Goal: Find specific page/section: Find specific page/section

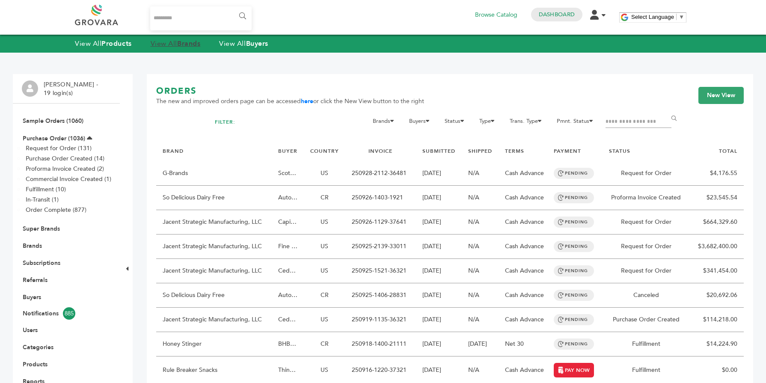
click at [170, 44] on link "View All Brands" at bounding box center [176, 43] width 50 height 9
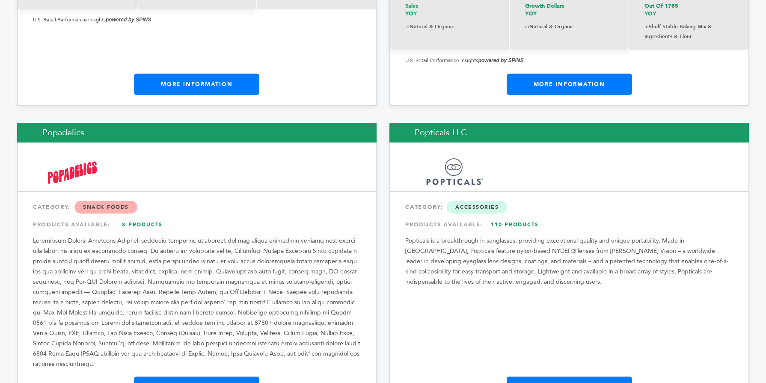
scroll to position [10143, 0]
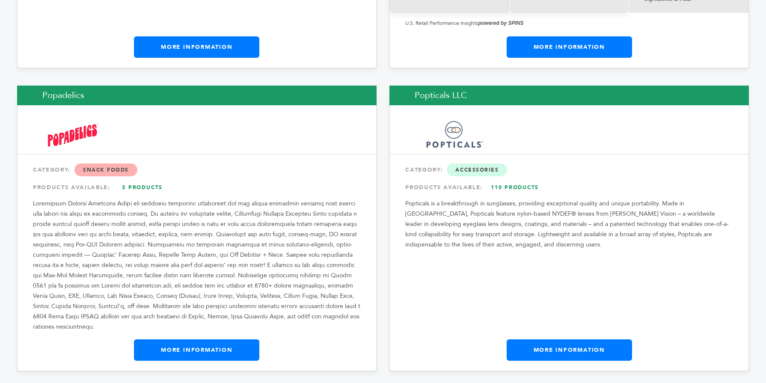
click at [199, 339] on link "More Information" at bounding box center [196, 349] width 125 height 21
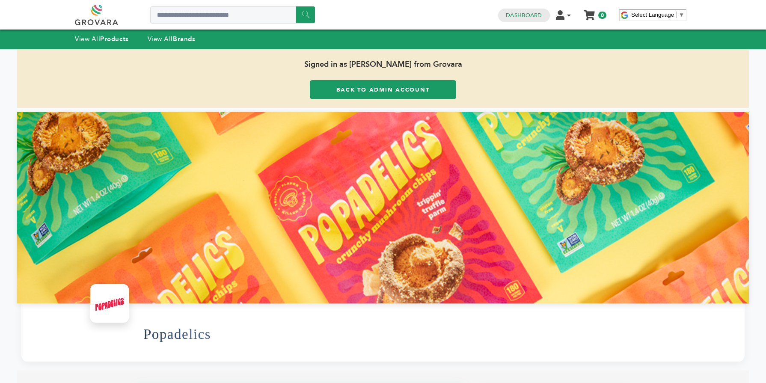
click at [355, 96] on link "Back to Admin Account" at bounding box center [383, 89] width 146 height 19
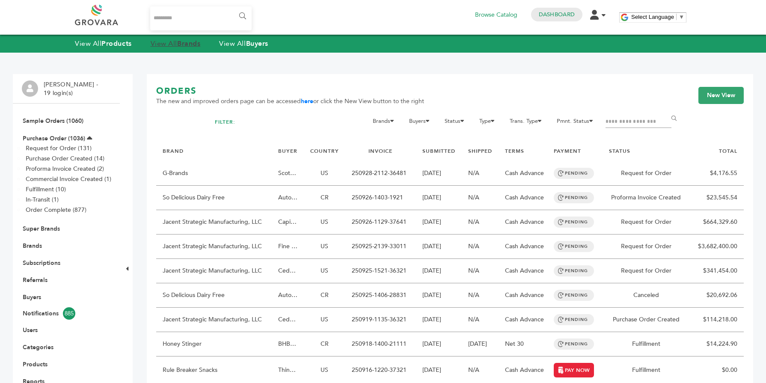
click at [175, 42] on link "View All Brands" at bounding box center [176, 43] width 50 height 9
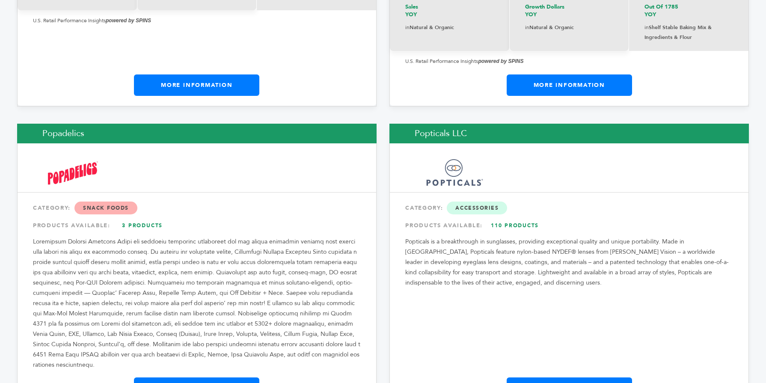
scroll to position [10143, 0]
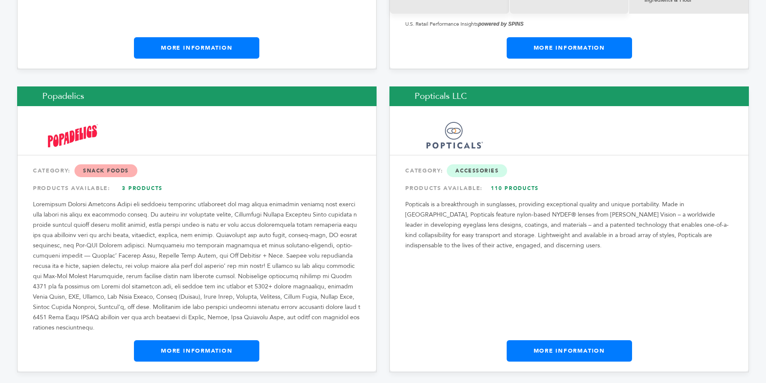
click at [553, 340] on link "More Information" at bounding box center [569, 350] width 125 height 21
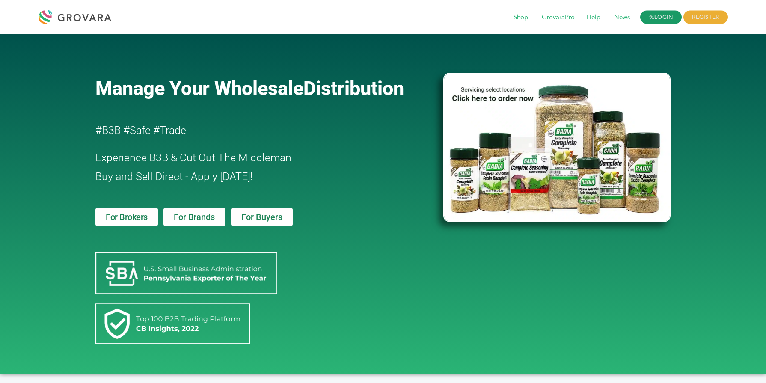
click at [651, 18] on icon at bounding box center [652, 17] width 6 height 6
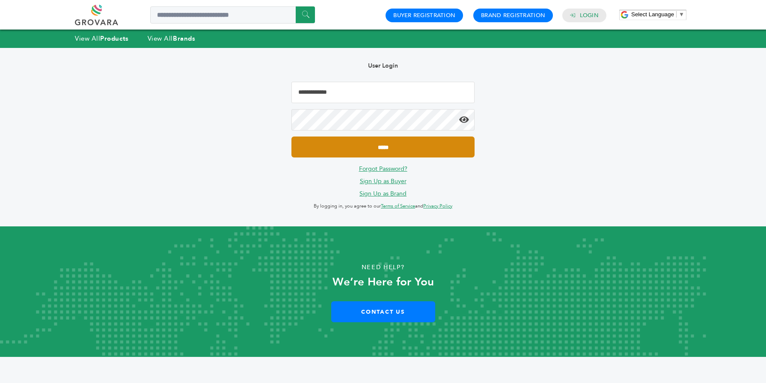
type input "**********"
click at [424, 144] on input "*****" at bounding box center [382, 147] width 183 height 21
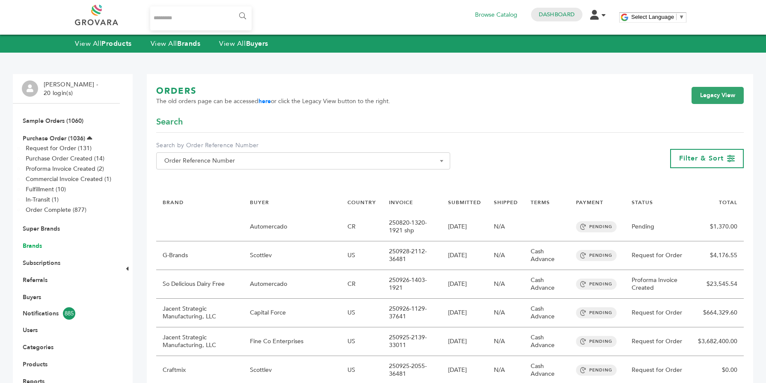
click at [36, 245] on link "Brands" at bounding box center [32, 246] width 19 height 8
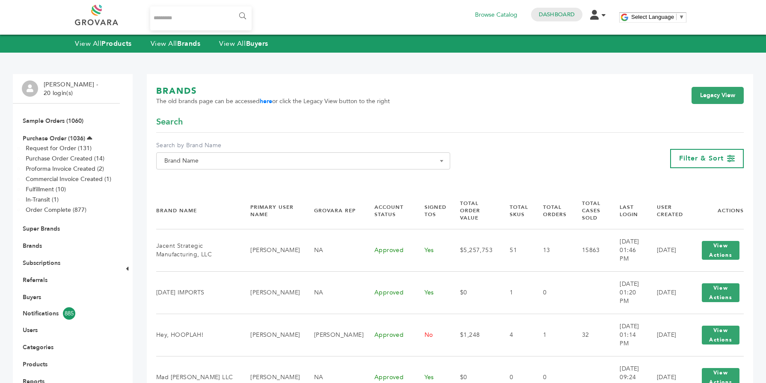
click at [217, 156] on span "Brand Name" at bounding box center [303, 161] width 285 height 12
click at [206, 175] on input "Search" at bounding box center [303, 176] width 290 height 11
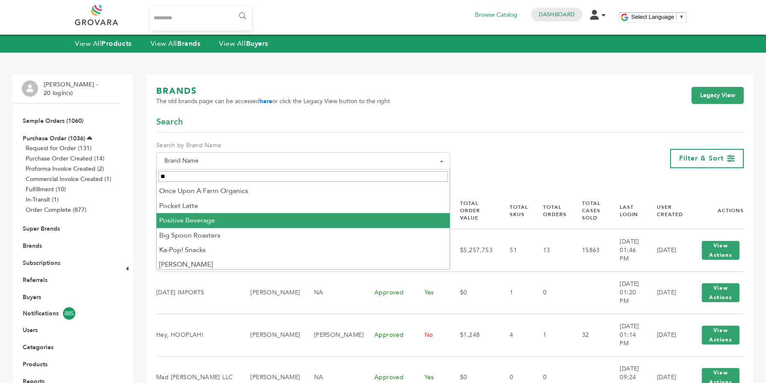
type input "**"
select select "**********"
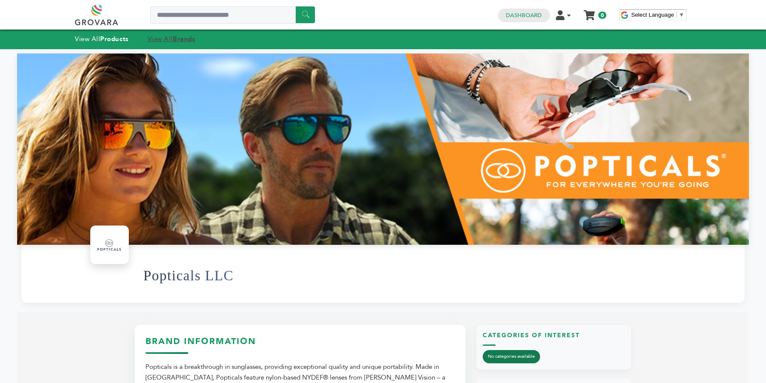
click at [183, 42] on strong "Brands" at bounding box center [184, 39] width 22 height 9
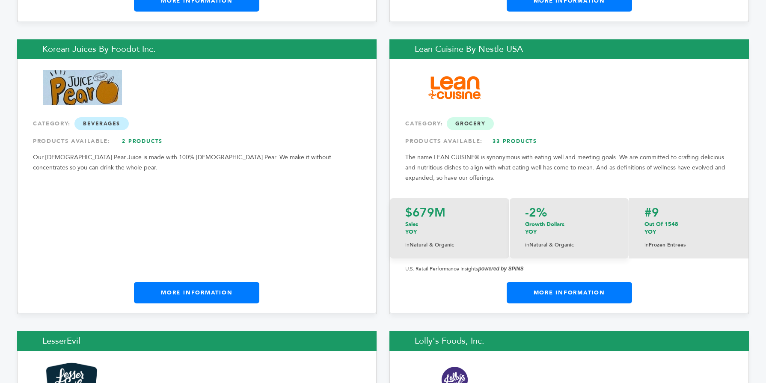
scroll to position [8483, 0]
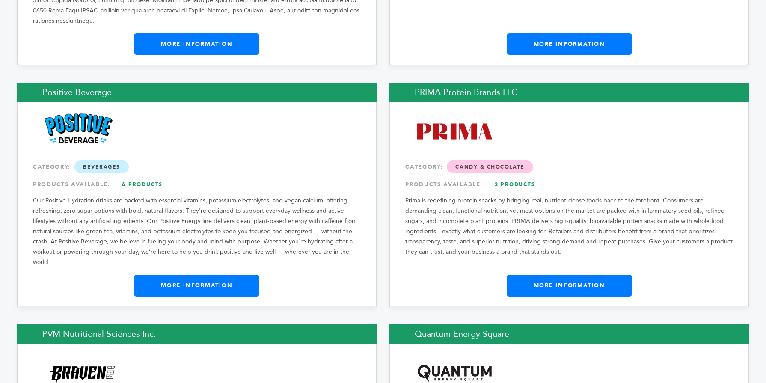
drag, startPoint x: 764, startPoint y: 8, endPoint x: 747, endPoint y: 252, distance: 244.9
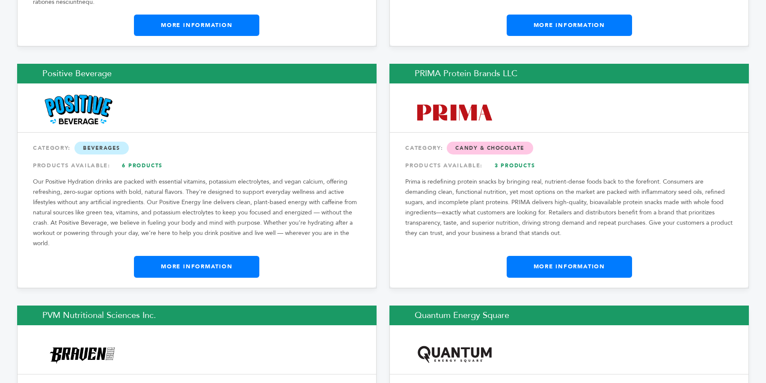
drag, startPoint x: 254, startPoint y: 206, endPoint x: 238, endPoint y: 206, distance: 15.8
click at [238, 206] on div "Positive Beverage CATEGORY: Beverages PRODUCTS AVAILABLE: 6 Products Our Positi…" at bounding box center [196, 176] width 359 height 224
click at [269, 203] on div "Positive Beverage CATEGORY: Beverages PRODUCTS AVAILABLE: 6 Products Our Positi…" at bounding box center [196, 176] width 359 height 224
click at [244, 256] on link "More Information" at bounding box center [196, 266] width 125 height 21
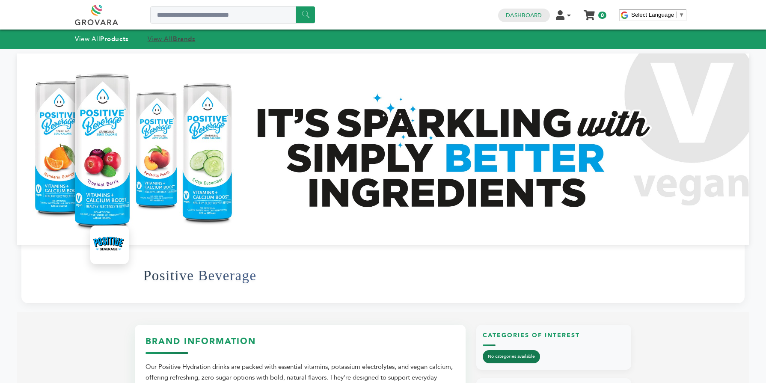
click at [183, 40] on strong "Brands" at bounding box center [184, 39] width 22 height 9
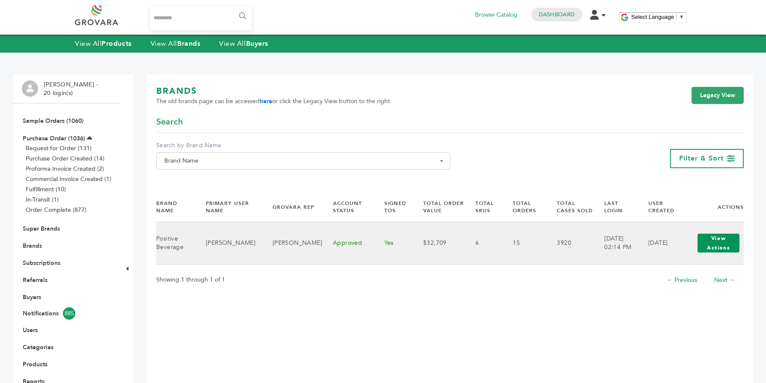
click at [701, 239] on button "View Actions" at bounding box center [719, 243] width 42 height 19
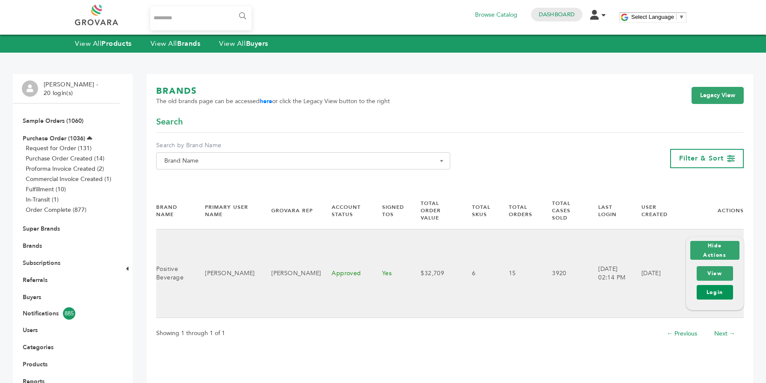
click at [716, 285] on link "Login" at bounding box center [715, 292] width 36 height 15
